Goal: Navigation & Orientation: Find specific page/section

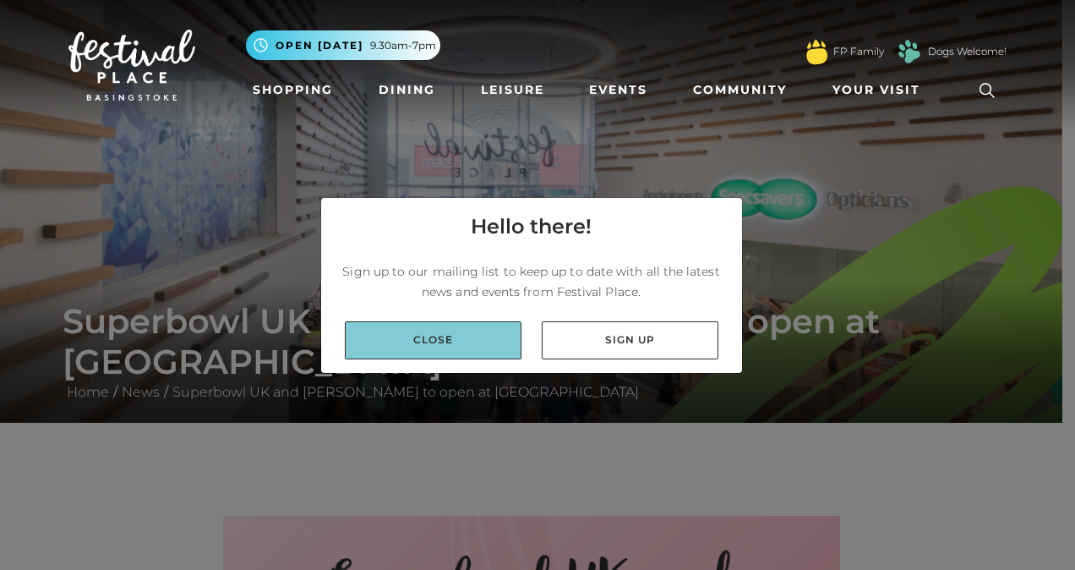
click at [444, 341] on link "Close" at bounding box center [433, 340] width 177 height 38
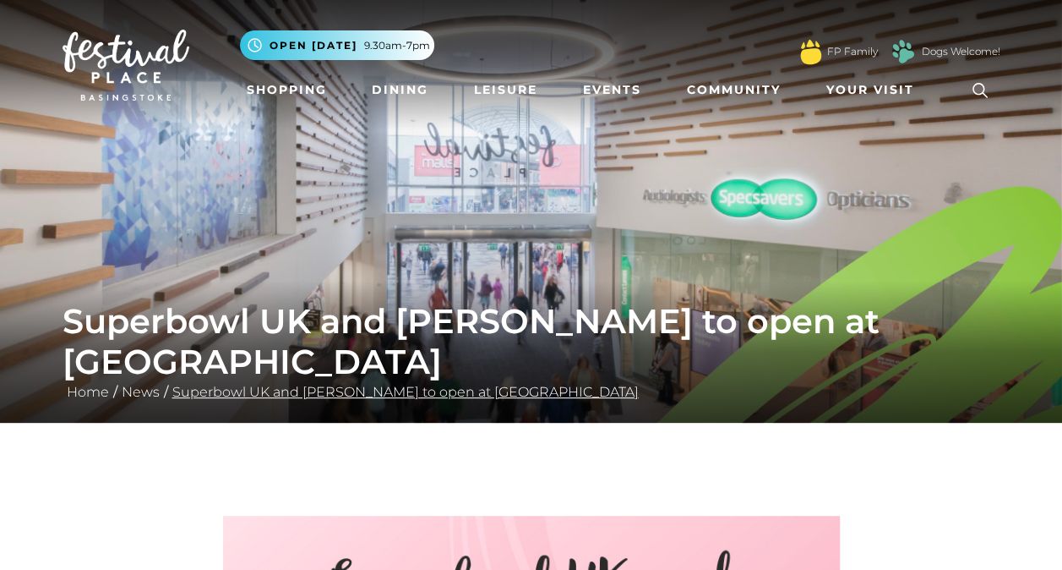
click at [380, 394] on link "Superbowl UK and [PERSON_NAME] to open at [GEOGRAPHIC_DATA]" at bounding box center [405, 392] width 475 height 16
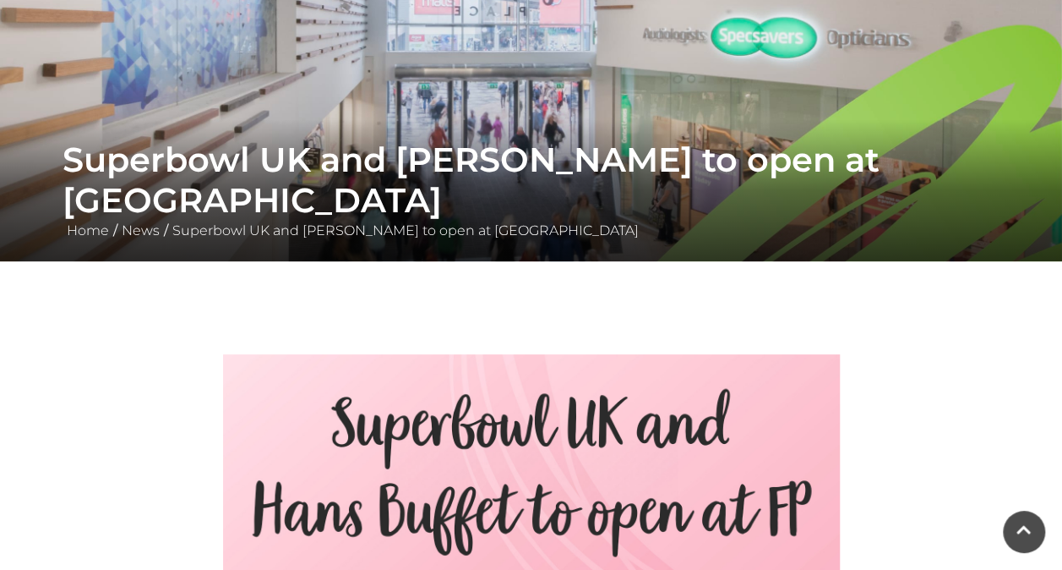
scroll to position [169, 0]
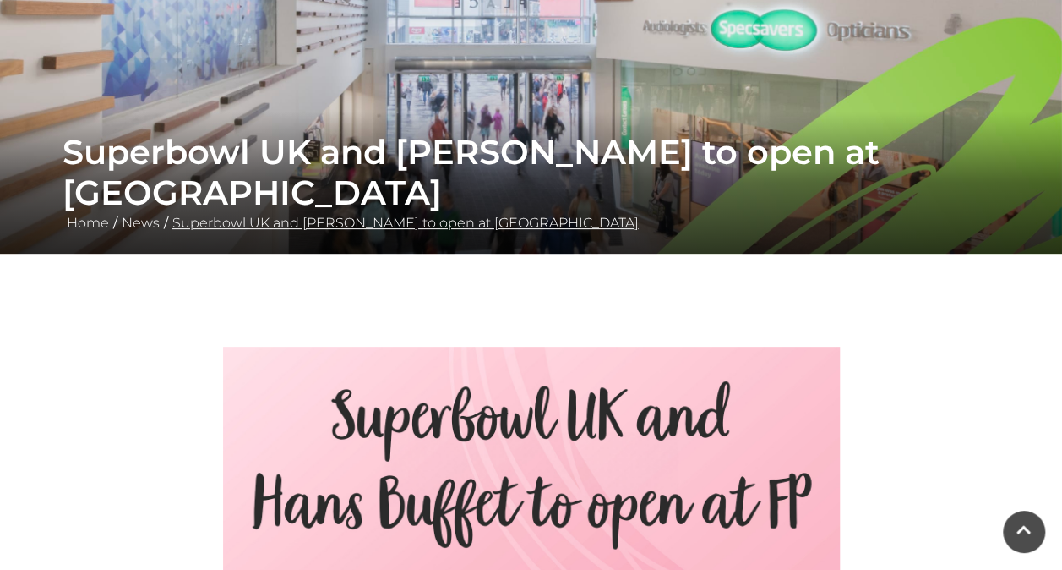
click at [387, 228] on link "Superbowl UK and [PERSON_NAME] to open at [GEOGRAPHIC_DATA]" at bounding box center [405, 223] width 475 height 16
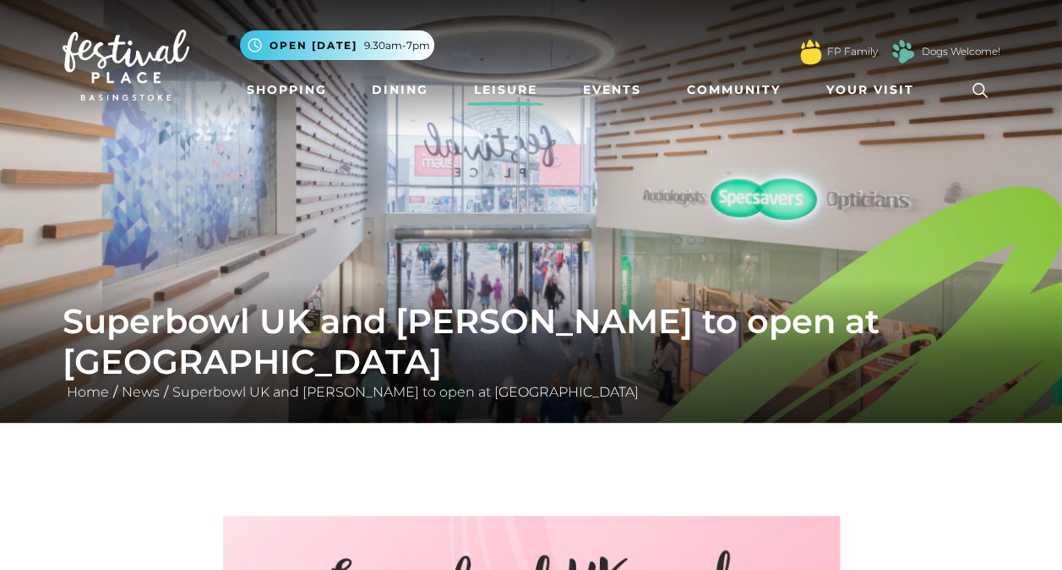
click at [504, 86] on link "Leisure" at bounding box center [505, 89] width 77 height 31
